Goal: Information Seeking & Learning: Learn about a topic

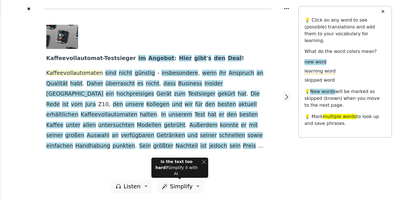
click at [74, 72] on span "Kaffeevollautomaten" at bounding box center [74, 73] width 57 height 7
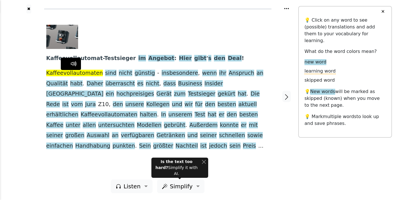
click at [68, 73] on span "Kaffeevollautomaten" at bounding box center [74, 73] width 57 height 7
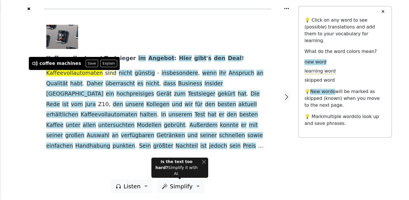
click at [105, 75] on span "sind" at bounding box center [110, 73] width 11 height 7
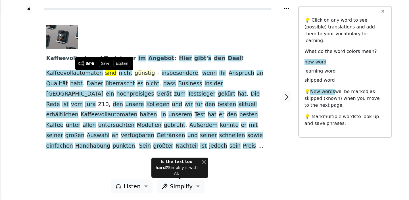
click at [135, 74] on span "günstig" at bounding box center [145, 73] width 20 height 7
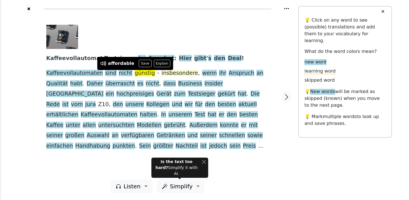
click at [162, 73] on span "insbesondere" at bounding box center [180, 73] width 37 height 7
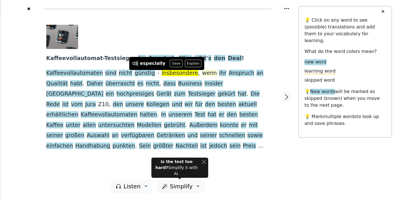
click at [202, 72] on span "wenn" at bounding box center [209, 73] width 15 height 7
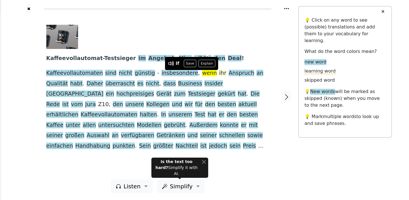
click at [219, 73] on span "ihr" at bounding box center [222, 73] width 7 height 7
click at [229, 74] on span "Anspruch" at bounding box center [242, 73] width 26 height 7
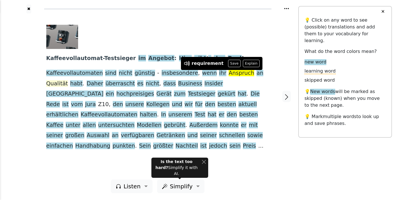
click at [68, 80] on span "Qualität" at bounding box center [57, 83] width 22 height 7
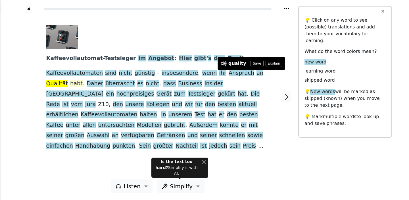
click at [70, 83] on span "habt" at bounding box center [76, 83] width 12 height 7
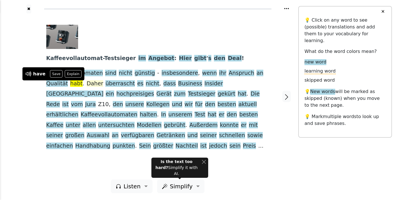
click at [87, 84] on span "Daher" at bounding box center [95, 83] width 16 height 7
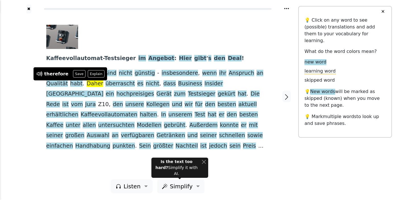
click at [18, 89] on div at bounding box center [29, 96] width 24 height 166
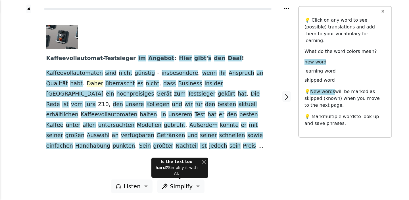
click at [87, 85] on span "Daher" at bounding box center [95, 83] width 16 height 7
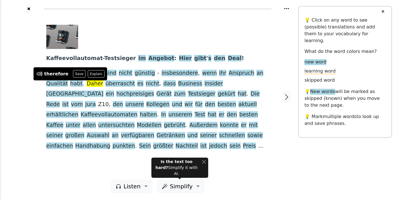
click at [18, 91] on div at bounding box center [29, 96] width 24 height 166
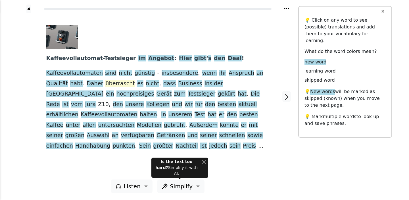
click at [105, 85] on span "überrascht" at bounding box center [120, 83] width 30 height 7
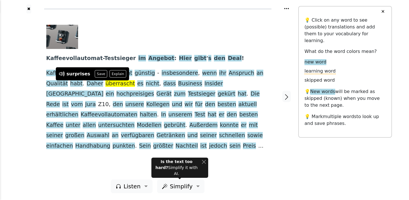
click at [28, 75] on div at bounding box center [29, 96] width 24 height 166
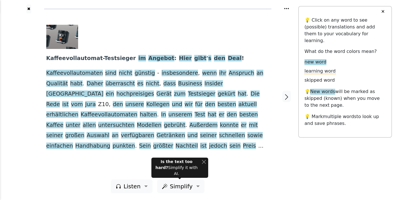
click at [140, 42] on div at bounding box center [155, 37] width 219 height 24
click at [79, 58] on span "Kaffeevollautomat-Testsieger" at bounding box center [91, 58] width 90 height 7
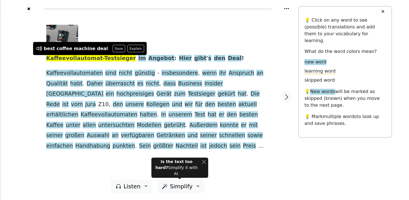
click at [125, 22] on div "Kaffeevollautomat-Testsieger im Angebot : Hier gibt ' s den Deal ! Kaffeevollau…" at bounding box center [158, 96] width 234 height 166
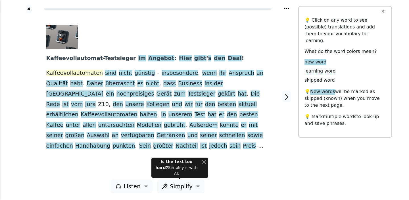
click at [72, 73] on span "Kaffeevollautomaten" at bounding box center [74, 73] width 57 height 7
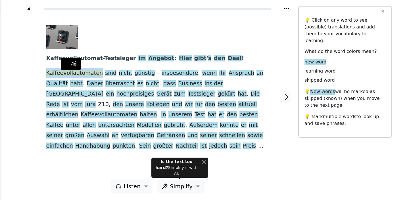
click at [72, 73] on span "Kaffeevollautomaten" at bounding box center [74, 73] width 57 height 7
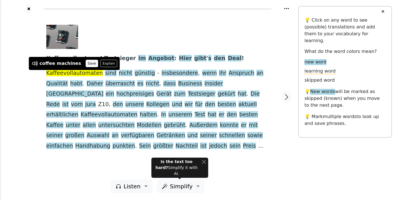
click at [87, 60] on button "Save" at bounding box center [91, 63] width 12 height 7
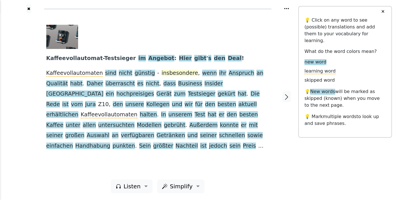
click at [162, 72] on span "insbesondere" at bounding box center [180, 73] width 37 height 7
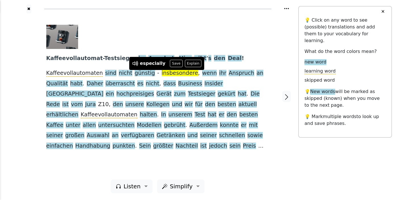
click at [174, 58] on div "especially Save Explain" at bounding box center [166, 63] width 75 height 13
click at [173, 64] on button "Save" at bounding box center [176, 63] width 12 height 7
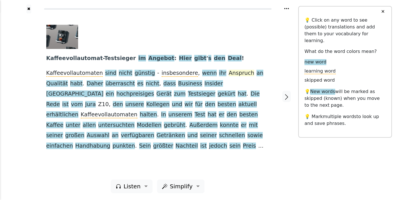
click at [229, 73] on span "Anspruch" at bounding box center [242, 73] width 26 height 7
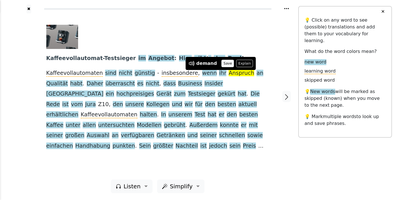
click at [223, 64] on button "Save" at bounding box center [227, 63] width 12 height 7
